Goal: Check status: Check status

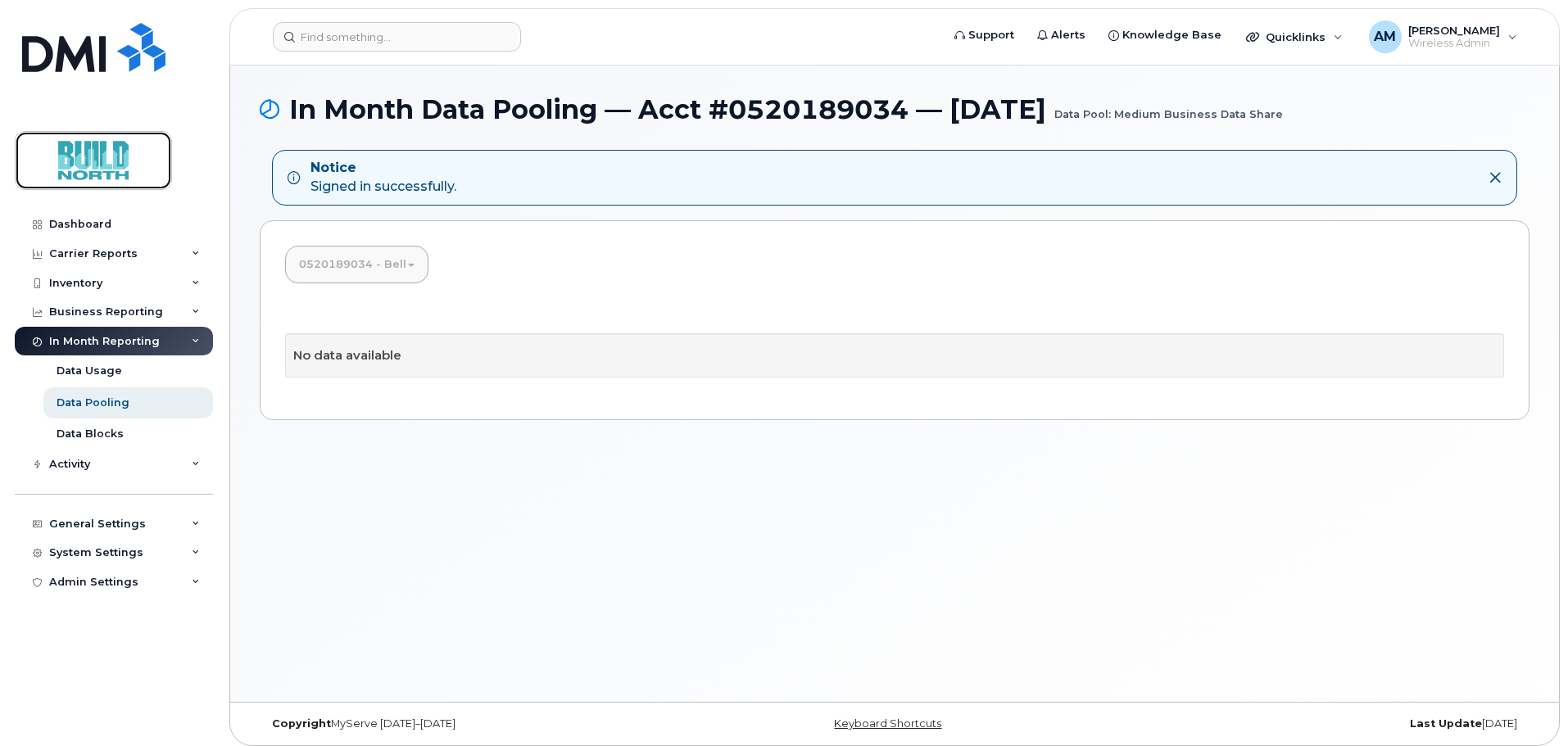
click at [118, 164] on img at bounding box center [92, 160] width 126 height 47
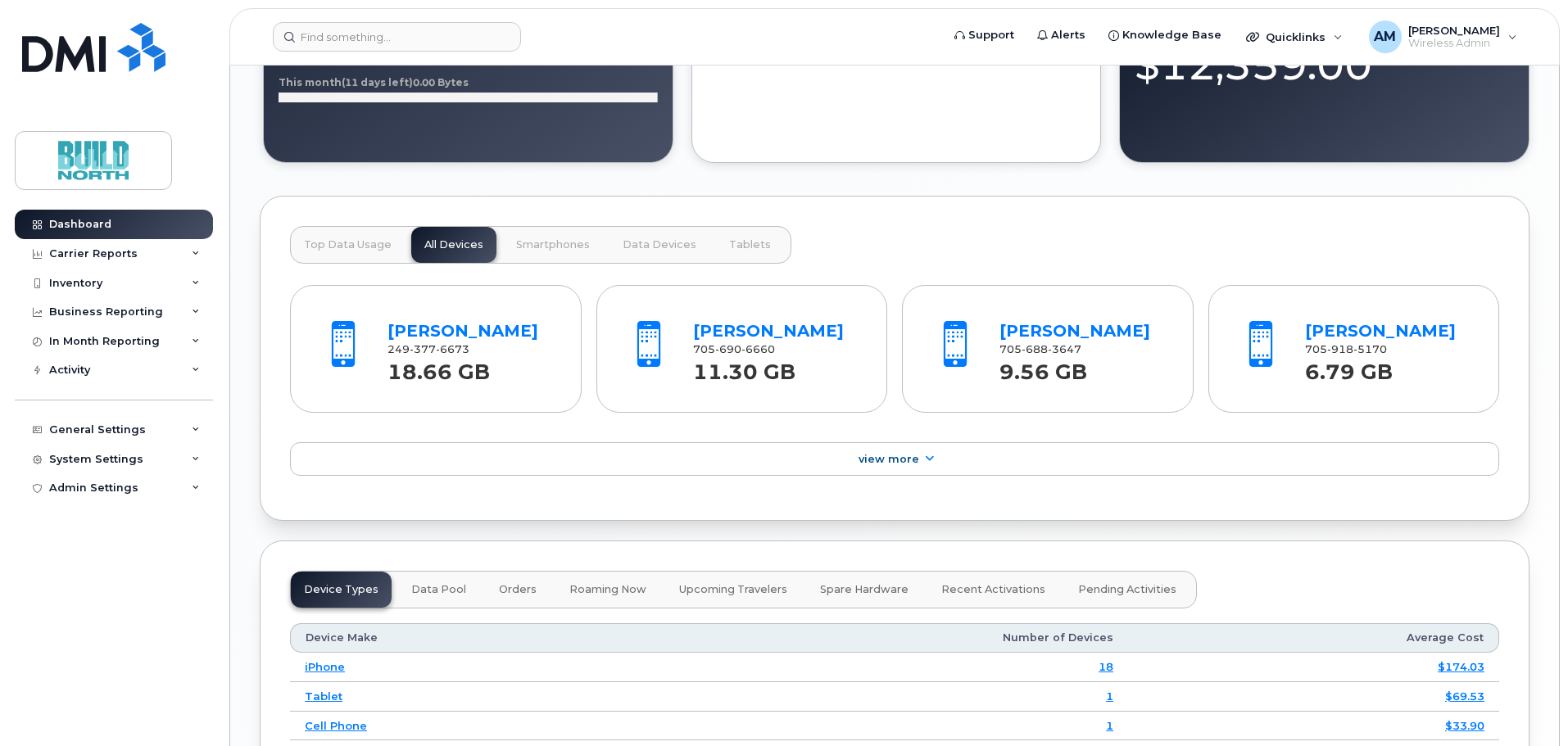
scroll to position [1474, 0]
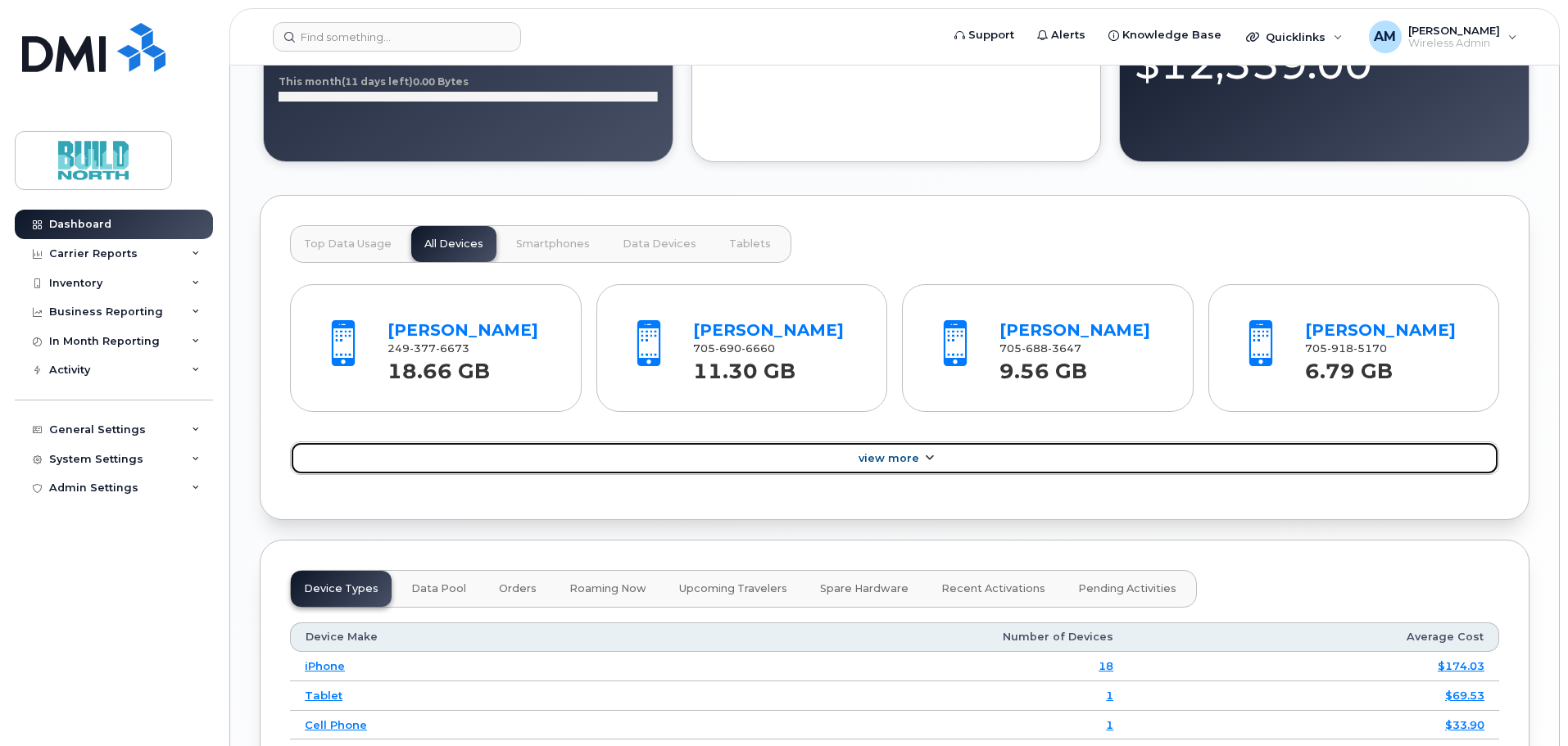
click at [885, 460] on span "View More" at bounding box center [889, 458] width 61 height 13
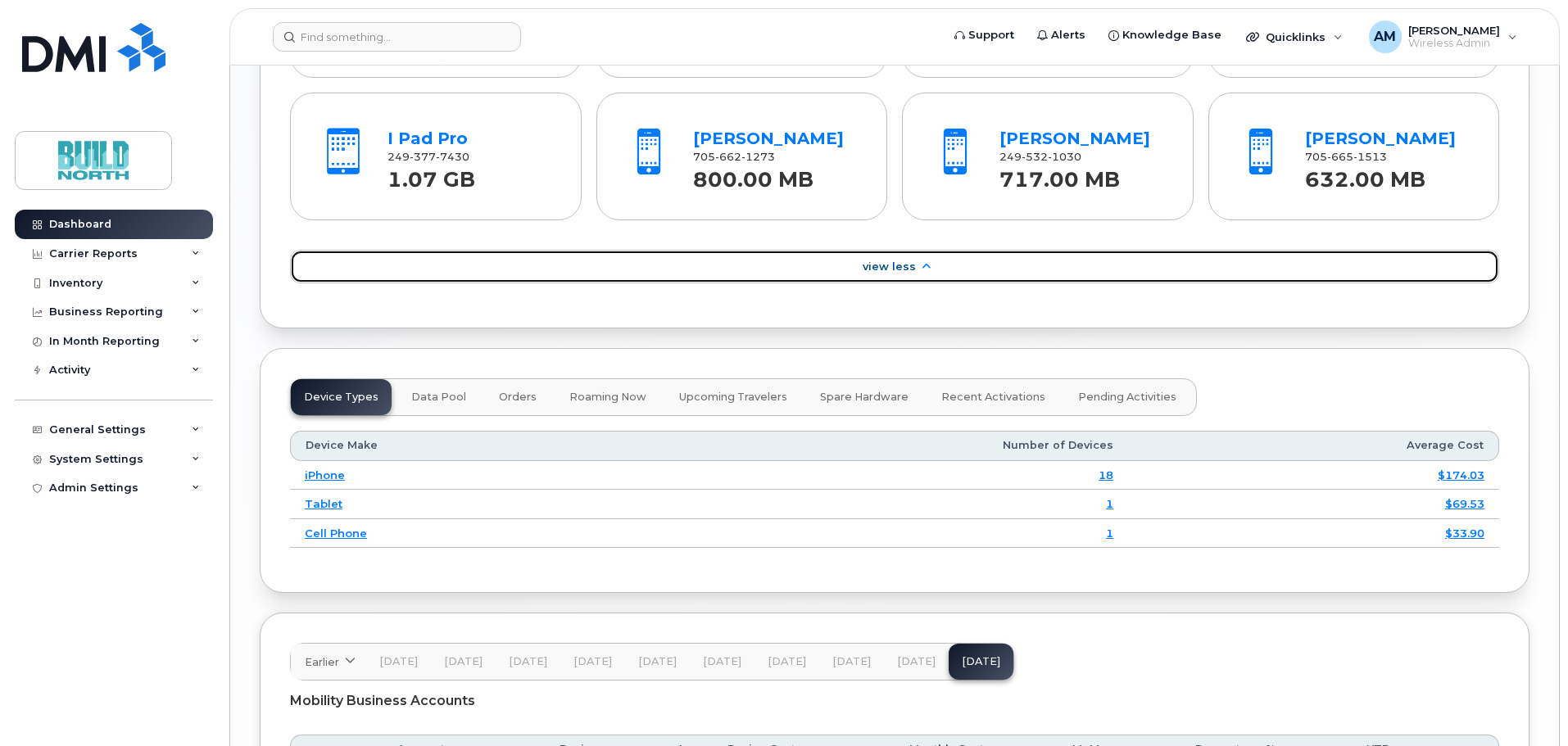
scroll to position [1938, 0]
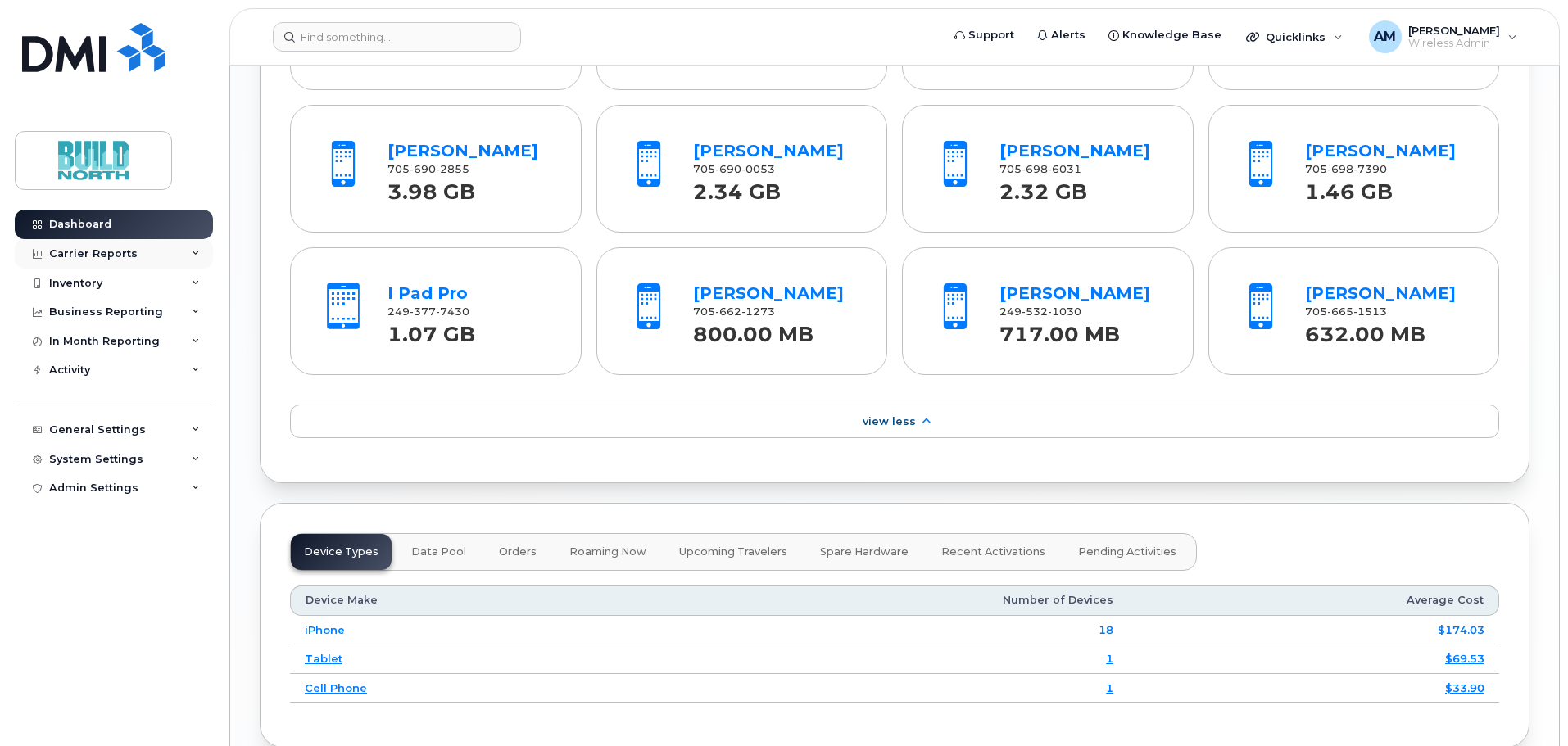
click at [98, 252] on div "Carrier Reports" at bounding box center [93, 253] width 89 height 13
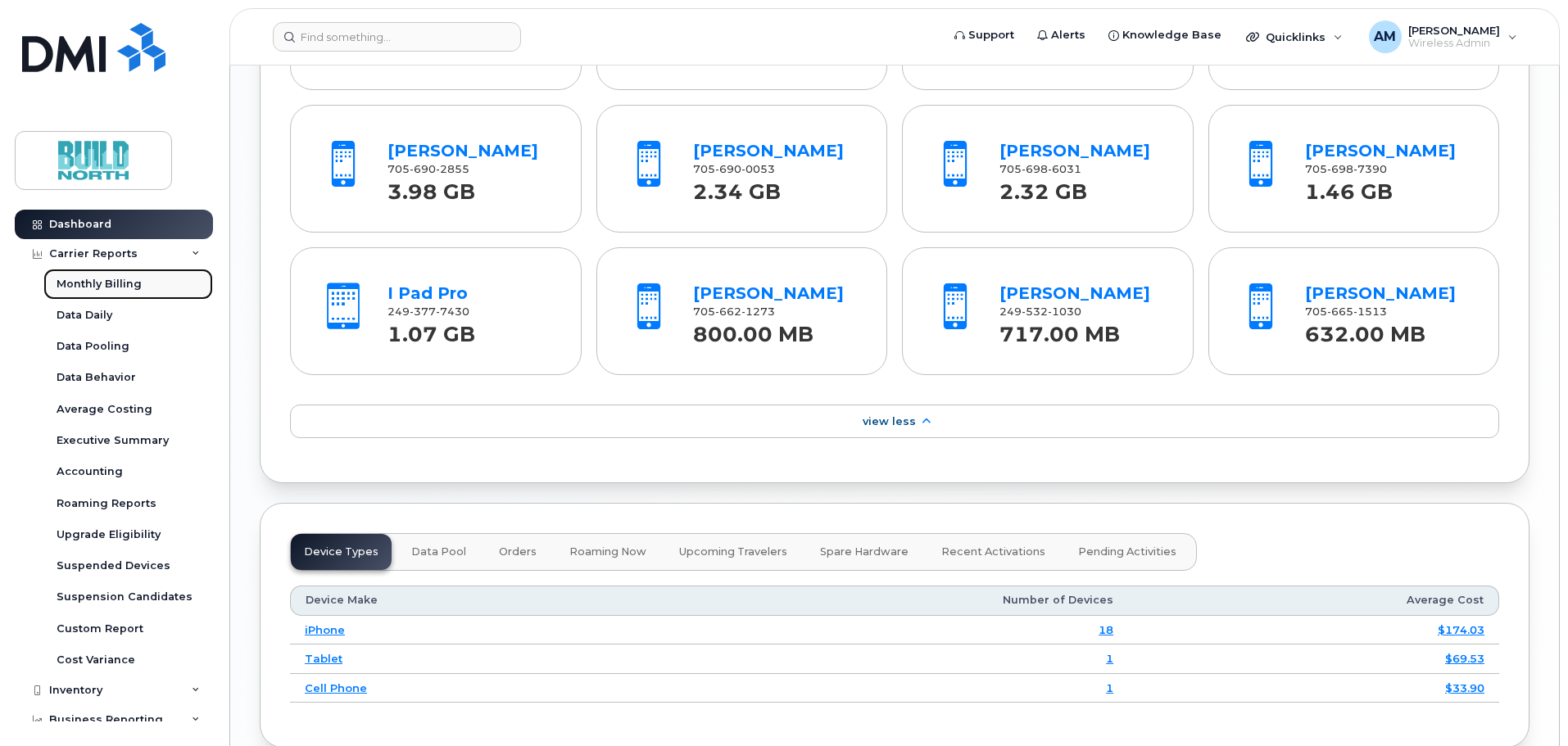
click at [105, 286] on div "Monthly Billing" at bounding box center [99, 284] width 85 height 14
click at [90, 317] on div "Data Daily" at bounding box center [84, 315] width 56 height 14
